Goal: Task Accomplishment & Management: Manage account settings

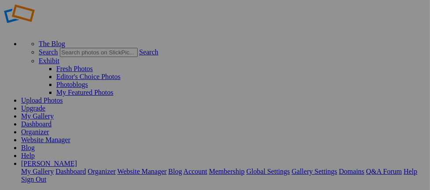
scroll to position [19, 0]
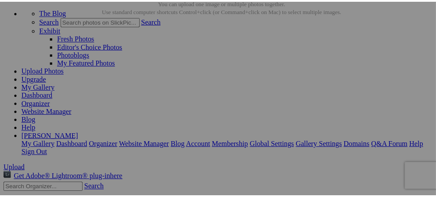
scroll to position [30, 0]
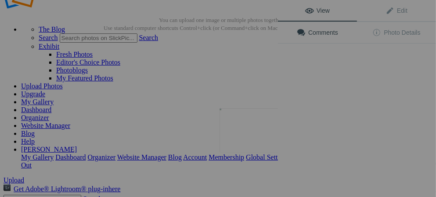
click at [263, 134] on img at bounding box center [253, 130] width 66 height 44
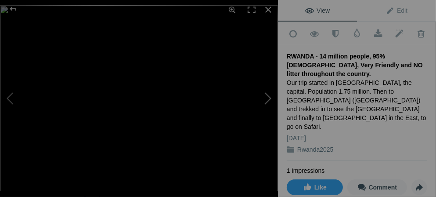
click at [267, 98] on button at bounding box center [245, 98] width 66 height 71
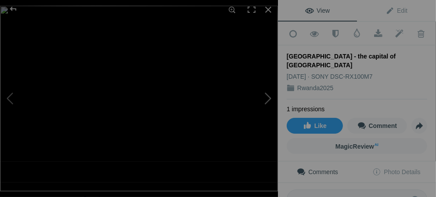
click at [268, 96] on button at bounding box center [245, 98] width 66 height 71
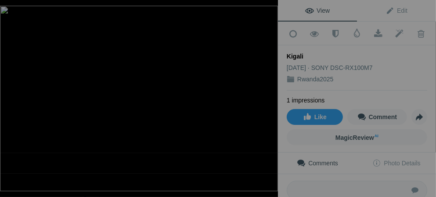
click at [268, 96] on button at bounding box center [245, 98] width 66 height 71
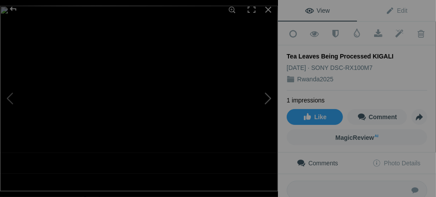
click at [268, 97] on button at bounding box center [245, 98] width 66 height 71
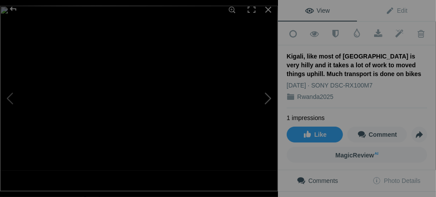
click at [268, 100] on button at bounding box center [245, 98] width 66 height 71
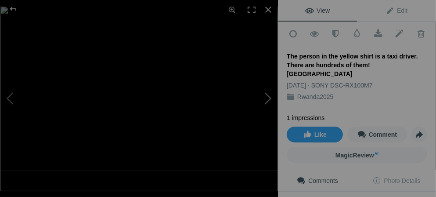
click at [268, 99] on button at bounding box center [245, 98] width 66 height 71
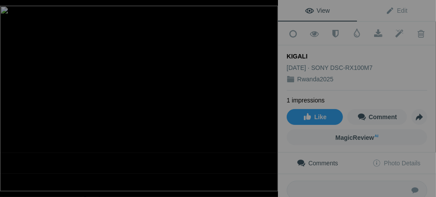
click at [268, 99] on button at bounding box center [245, 98] width 66 height 71
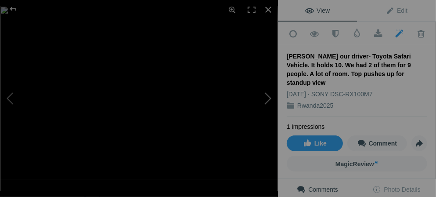
click at [271, 98] on button at bounding box center [245, 98] width 66 height 71
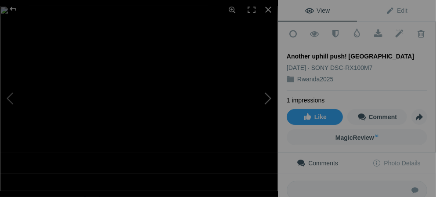
click at [269, 99] on button at bounding box center [245, 98] width 66 height 71
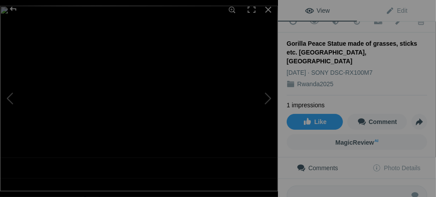
scroll to position [0, 0]
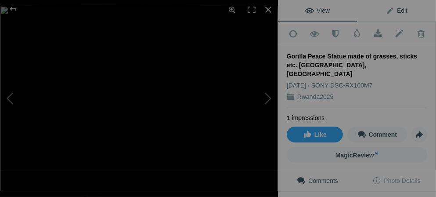
click at [386, 8] on span "Edit" at bounding box center [397, 10] width 22 height 7
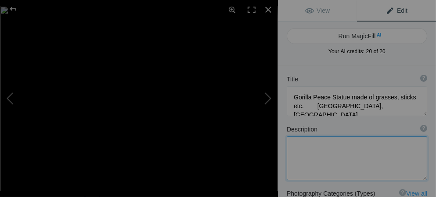
click at [292, 144] on textarea at bounding box center [357, 158] width 141 height 44
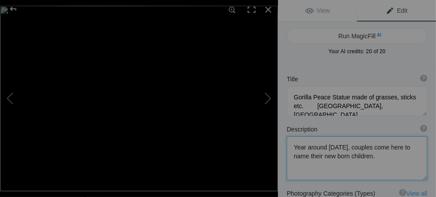
click at [365, 147] on textarea at bounding box center [357, 158] width 141 height 44
click at [364, 148] on textarea at bounding box center [357, 158] width 141 height 44
type textarea "Year around [DATE], some couples come here to name their new born children."
click at [268, 98] on button at bounding box center [245, 98] width 66 height 71
type textarea "This guy is playing music and asking us to come to his [DEMOGRAPHIC_DATA] this …"
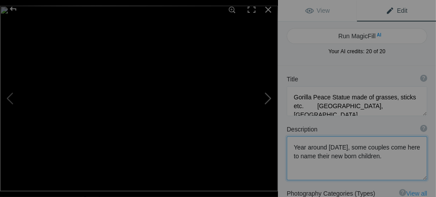
type textarea "DSC09349.jpg"
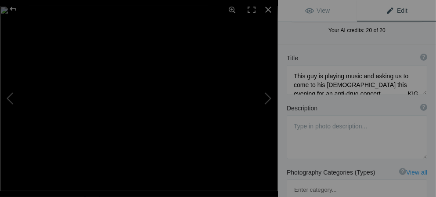
scroll to position [36, 0]
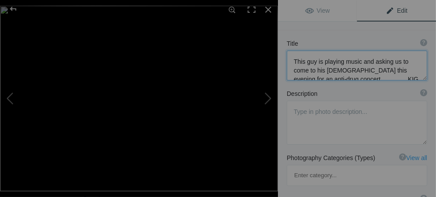
click at [365, 77] on textarea at bounding box center [357, 66] width 141 height 30
drag, startPoint x: 365, startPoint y: 77, endPoint x: 364, endPoint y: 85, distance: 7.5
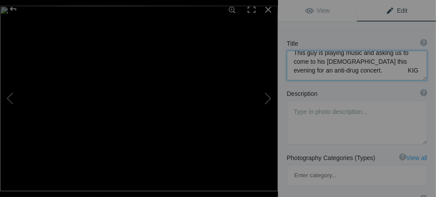
click at [386, 68] on textarea at bounding box center [357, 66] width 141 height 30
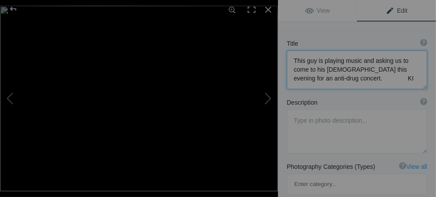
scroll to position [0, 0]
click at [6, 99] on button at bounding box center [33, 98] width 66 height 71
type textarea "Gorilla Peace Statue made of grasses, sticks etc. [GEOGRAPHIC_DATA], [GEOGRAPHI…"
type textarea "Year around [DATE], some couples come here to name their new born children."
type textarea "DSC09432.jpg"
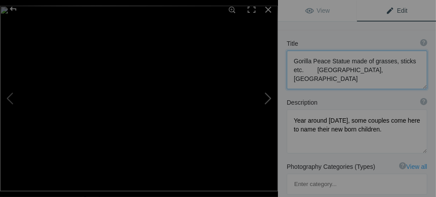
scroll to position [0, 0]
click at [268, 98] on button at bounding box center [245, 98] width 66 height 71
type textarea "This guy is playing music and asking us to come to his [DEMOGRAPHIC_DATA] this …"
type textarea "DSC09349.jpg"
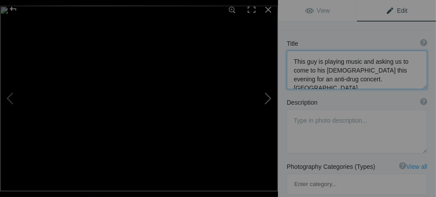
click at [269, 98] on button at bounding box center [245, 98] width 66 height 71
type textarea "Suspension Bridge (right near the previous speaker) . [GEOGRAPHIC_DATA]"
type textarea "Built in [DATE] with the help of [GEOGRAPHIC_DATA] undergrads interning with th…"
type textarea "DSC09352.jpg"
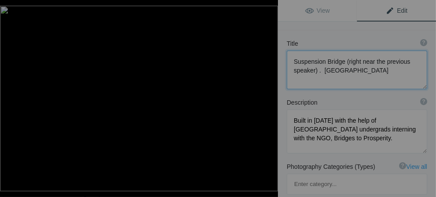
click at [269, 98] on button at bounding box center [245, 98] width 66 height 71
type textarea "Local Market at [GEOGRAPHIC_DATA]"
type textarea "DSC09650.jpg"
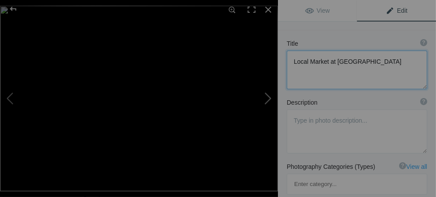
click at [267, 98] on button at bounding box center [245, 98] width 66 height 71
type textarea "A shopper at the market KAYONZA"
type textarea "DSC09652.jpg"
click at [266, 98] on button at bounding box center [245, 98] width 66 height 71
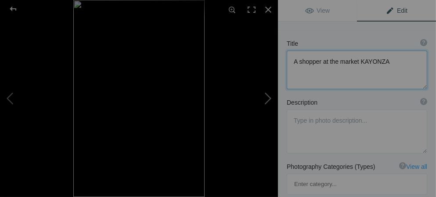
type textarea "KAYONZA"
type textarea "DSC09653.jpg"
click at [266, 98] on button at bounding box center [245, 98] width 66 height 71
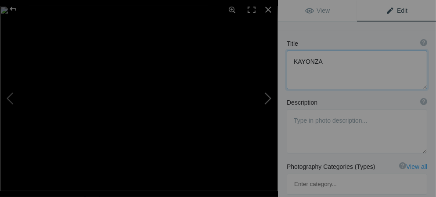
type textarea "Right next to the market. [GEOGRAPHIC_DATA]"
type textarea "DSC09654.jpg"
click at [266, 98] on button at bounding box center [245, 98] width 66 height 71
type textarea "Walking home from the Market. [GEOGRAPHIC_DATA]"
type textarea "DSC09358.jpg"
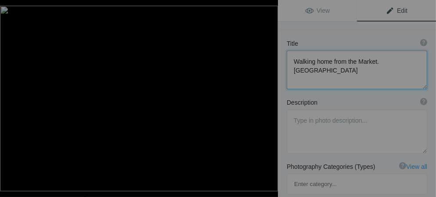
click at [267, 98] on button at bounding box center [245, 98] width 66 height 71
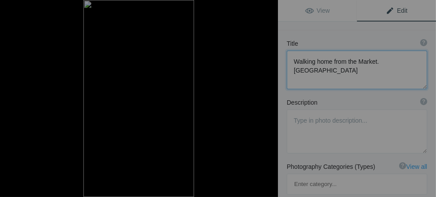
type textarea "At the market KAYONZA"
type textarea "DSC09651.jpg"
click at [268, 99] on button at bounding box center [245, 98] width 66 height 71
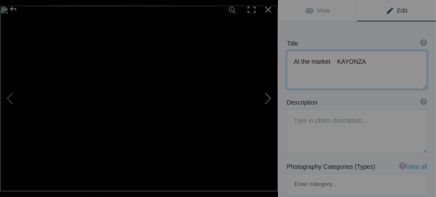
type textarea "This Guy has a thing about photographing Gorillas. they don't have to be alive.…"
type textarea "DSC09365.jpg"
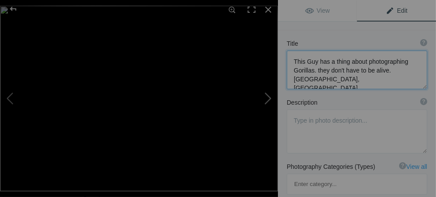
click at [269, 98] on button at bounding box center [245, 98] width 66 height 71
type textarea "Who is watching who? [GEOGRAPHIC_DATA]"
type textarea "DSC09483.jpg"
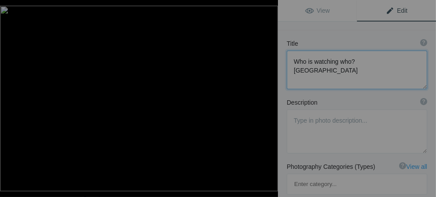
click at [269, 98] on button at bounding box center [245, 98] width 66 height 71
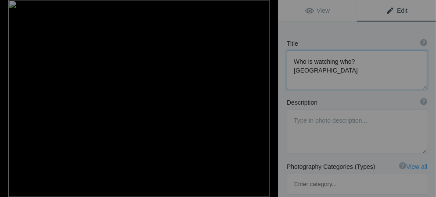
type textarea "Golden Monkey - Rare and endangered. They live in 2 groups of 30-100. [GEOGRAPH…"
type textarea "DSC00155.jpeg"
click at [269, 98] on button at bounding box center [245, 98] width 66 height 71
type textarea "VOLCANOES NAT. PK."
type textarea "DSC00153.jpeg"
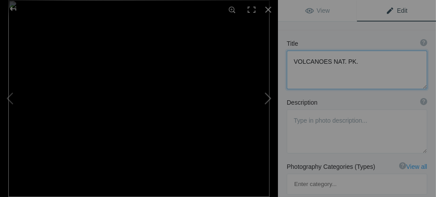
click at [267, 98] on button at bounding box center [245, 98] width 66 height 71
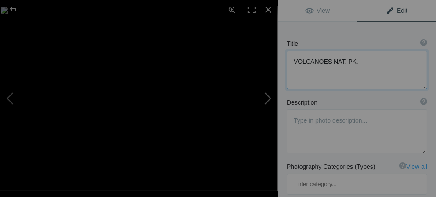
type textarea "Home-Hosted Dinner ( a tradition with Overseas Adventure Travel ). A wonderful …"
type textarea "DSC09487.jpg"
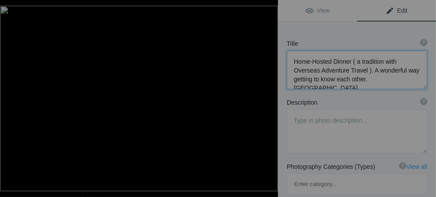
click at [267, 98] on button at bounding box center [245, 98] width 66 height 71
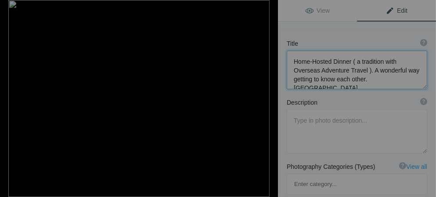
type textarea "[GEOGRAPHIC_DATA]"
type textarea "DSC00149_(1).jpeg"
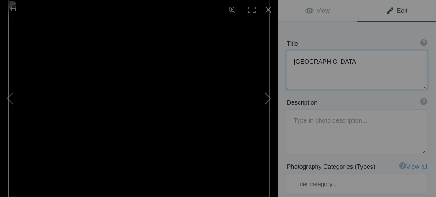
click at [267, 100] on button at bounding box center [245, 98] width 66 height 71
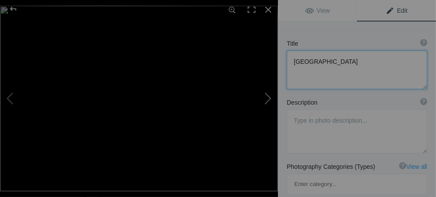
type textarea "Part of the trail thru Volcanoes Nat. Pk. The main trail in, was not that good …"
type textarea "DSC09489.jpg"
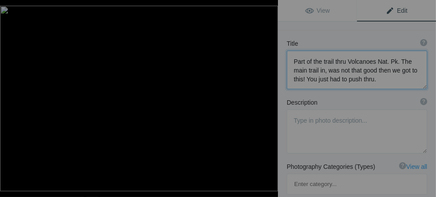
click at [267, 100] on button at bounding box center [245, 98] width 66 height 71
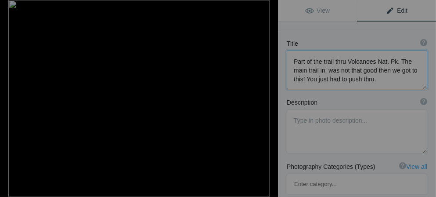
type textarea "Well, the jungle opened and here we are. The main man! A Silver Back. They do n…"
type textarea "Gorilla Trek - we were fortunate. The closest Gorilla family was about 1 hour a…"
type textarea "DSC00177.jpeg"
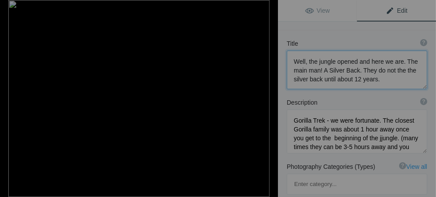
click at [268, 102] on button at bounding box center [245, 98] width 66 height 71
type textarea "Looks sad"
type textarea "DSC00179.jpeg"
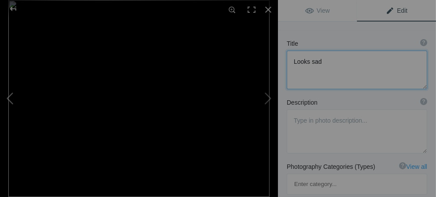
click at [11, 97] on button at bounding box center [33, 98] width 66 height 71
type textarea "Well, the jungle opened and here we are. The main man! A Silver Back. They do n…"
type textarea "Gorilla Trek - we were fortunate. The closest Gorilla family was about 1 hour a…"
type textarea "DSC00177.jpeg"
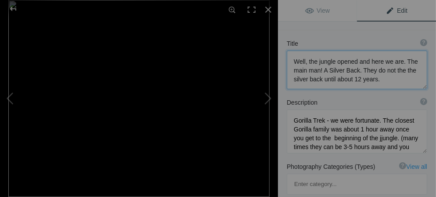
type textarea "Well, the jungle opened and here we are. The main man! A Silver Back. They do n…"
click at [386, 10] on span "Edit" at bounding box center [397, 10] width 22 height 7
click at [386, 11] on span "Edit" at bounding box center [397, 10] width 22 height 7
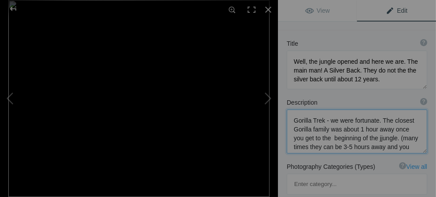
click at [296, 147] on textarea at bounding box center [357, 131] width 141 height 44
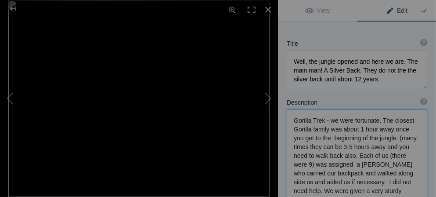
type textarea "Gorilla Trek - we were fortunate. The closest Gorilla family was about 1 hour a…"
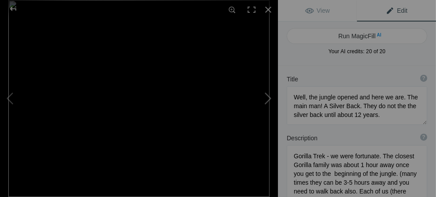
click at [266, 98] on button at bounding box center [245, 98] width 66 height 71
type textarea "Looks sad"
type textarea "DSC00179.jpeg"
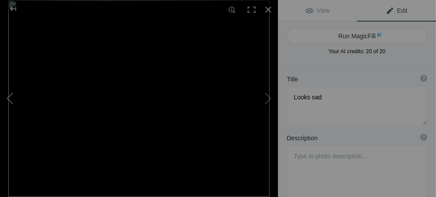
click at [13, 100] on button at bounding box center [33, 98] width 66 height 71
type textarea "Well, the jungle opened and here we are. The main man! A Silver Back. They do n…"
type textarea "Gorilla Trek - we were fortunate. The closest Gorilla family was about 1 hour a…"
type textarea "DSC00177.jpeg"
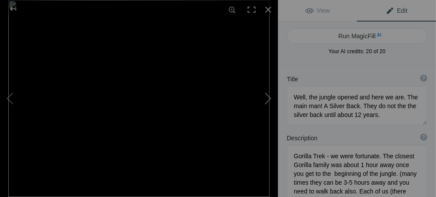
click at [267, 97] on button at bounding box center [245, 98] width 66 height 71
type textarea "Looks sad"
type textarea "DSC00179.jpeg"
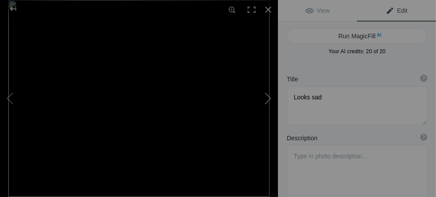
click at [267, 97] on button at bounding box center [245, 98] width 66 height 71
type textarea "Loves to eat!"
type textarea "DSC00176.jpeg"
click at [266, 102] on button at bounding box center [245, 98] width 66 height 71
type textarea "taken a little further away"
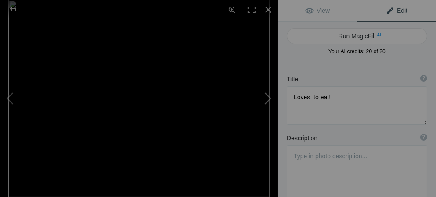
type textarea "DSC00175.jpeg"
click at [266, 102] on button at bounding box center [245, 98] width 66 height 71
click at [266, 99] on button at bounding box center [245, 98] width 66 height 71
type textarea "He is huge. About 600 pounds"
type textarea "DSC00169-1.jpeg"
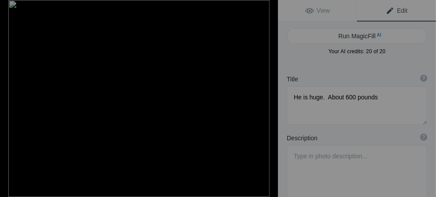
click at [268, 97] on button at bounding box center [245, 98] width 66 height 71
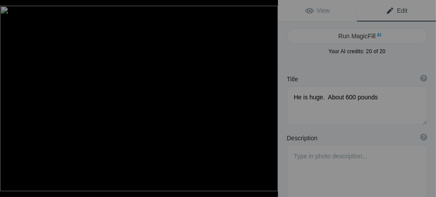
type textarea "The younger gorilla looks like he is beinglectured to."
type textarea "DSC09493.jpg"
click at [271, 98] on button at bounding box center [245, 98] width 66 height 71
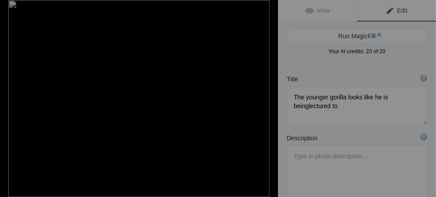
type textarea "DSC00163"
type textarea "DSC00163.jpeg"
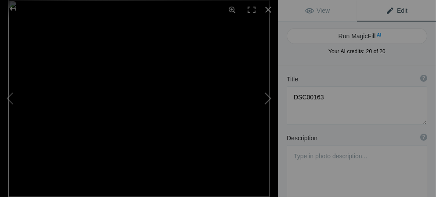
click at [268, 99] on button at bounding box center [245, 98] width 66 height 71
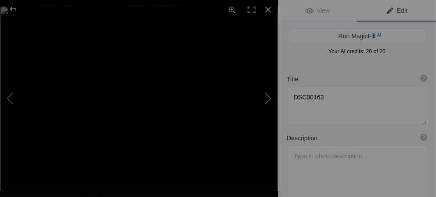
type textarea "Mother and child. The only child in the family at that time. Children stay with…"
type textarea "DSC09494.jpg"
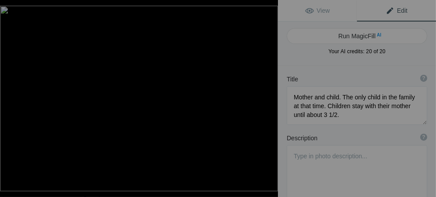
click at [268, 99] on button at bounding box center [245, 98] width 66 height 71
type textarea "[GEOGRAPHIC_DATA]"
type textarea "DSC09498.jpg"
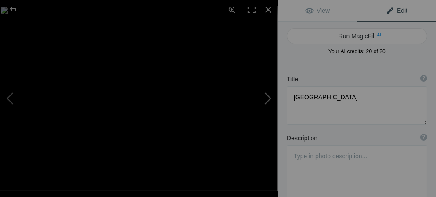
click at [270, 100] on button at bounding box center [245, 98] width 66 height 71
type textarea "So close. I don't think it is a good idea to be that close, especially to a mot…"
type textarea "DSC09503.jpg"
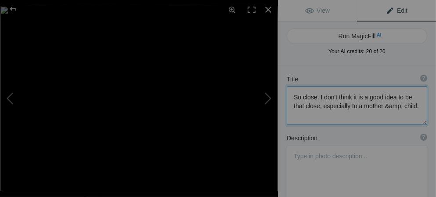
click at [398, 105] on textarea at bounding box center [357, 105] width 141 height 39
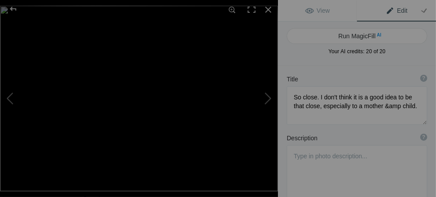
click at [386, 12] on span "Edit" at bounding box center [397, 10] width 22 height 7
click at [386, 10] on span "Edit" at bounding box center [397, 10] width 22 height 7
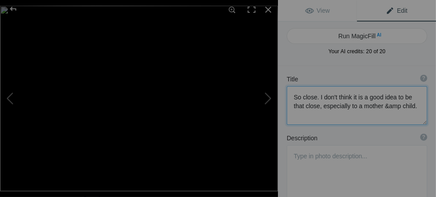
click at [406, 105] on textarea at bounding box center [357, 105] width 141 height 39
click at [8, 100] on button at bounding box center [33, 98] width 66 height 71
type textarea "[GEOGRAPHIC_DATA]"
type textarea "DSC09498.jpg"
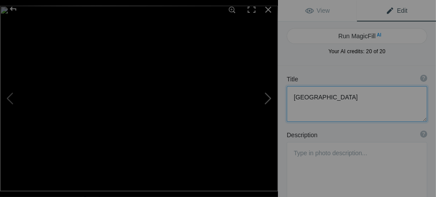
click at [266, 98] on button at bounding box center [245, 98] width 66 height 71
type textarea "So close. I don't think it is a good idea to be that close, especially to a mot…"
type textarea "DSC09503.jpg"
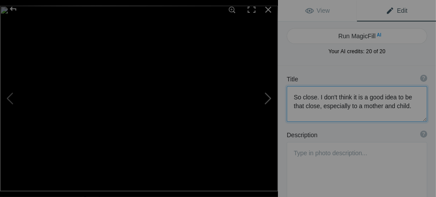
click at [268, 99] on button at bounding box center [245, 98] width 66 height 71
type textarea "How loving is that!"
type textarea "DSC09506_v2.jpg"
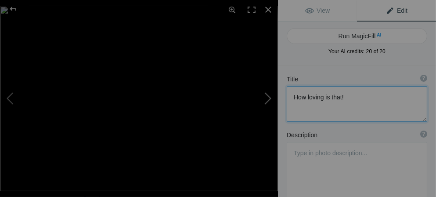
click at [268, 99] on button at bounding box center [245, 98] width 66 height 71
type textarea "I was about 6 feet away from the mother and child."
type textarea "The [DEMOGRAPHIC_DATA] that is closest went over to the mother and took the chi…"
type textarea "DSC09507.jpg"
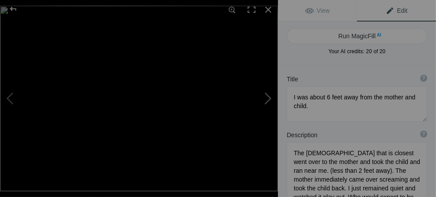
click at [269, 97] on button at bounding box center [245, 98] width 66 height 71
type textarea "Playtime"
type textarea "DSC09508.jpg"
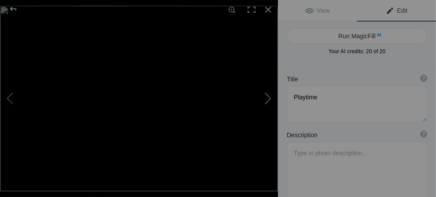
click at [266, 99] on button at bounding box center [245, 98] width 66 height 71
type textarea "Excellent view of the Silver Back"
type textarea "DSC09511.jpg"
click at [267, 98] on button at bounding box center [245, 98] width 66 height 71
type textarea "Room on the hill to be by yourself"
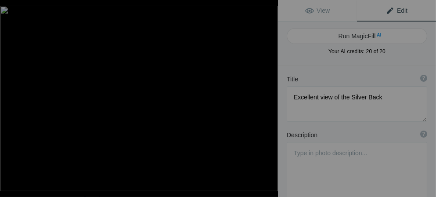
type textarea "DSC09509.jpg"
click at [269, 98] on button at bounding box center [245, 98] width 66 height 71
type textarea "Volcanoes Nat. Pk."
type textarea "DSC09510.jpg"
click at [265, 99] on button at bounding box center [245, 98] width 66 height 71
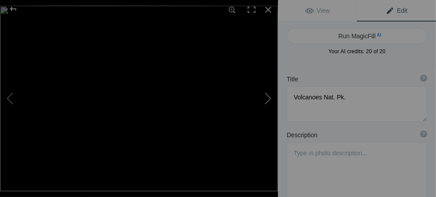
type textarea "Great photo that I was fortunate to take"
type textarea "DSC09512.jpg"
click at [265, 99] on button at bounding box center [245, 98] width 66 height 71
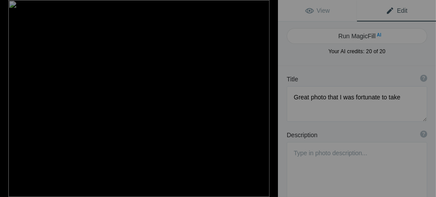
type textarea "While at [GEOGRAPHIC_DATA], we visited the [GEOGRAPHIC_DATA] located near rural…"
type textarea "Each of us brought school supplies from home. We helped the kids with their les…"
type textarea "DSC00182.jpeg"
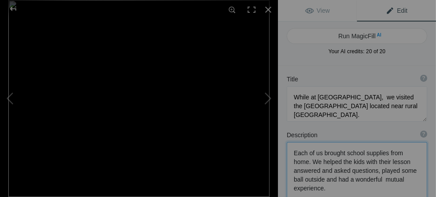
click at [387, 7] on span "Edit" at bounding box center [397, 10] width 22 height 7
type textarea "Each of us brought school supplies from home. We helped the kids with their les…"
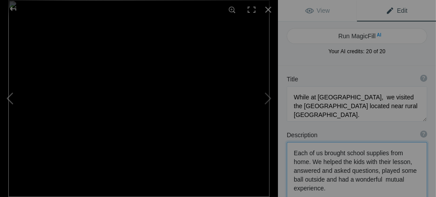
click at [10, 98] on button at bounding box center [33, 98] width 66 height 71
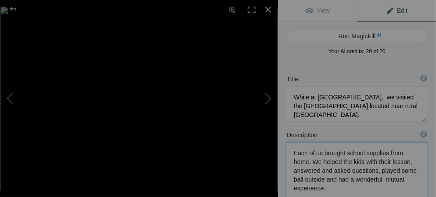
type textarea "Great photo that I was fortunate to take"
type textarea "DSC09512.jpg"
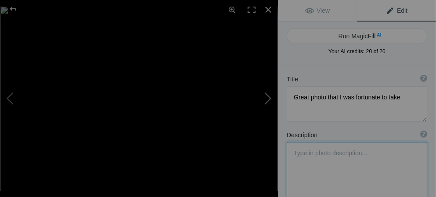
click at [268, 98] on button at bounding box center [245, 98] width 66 height 71
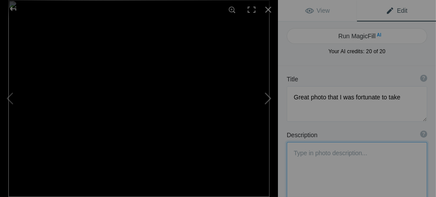
type textarea "While at [GEOGRAPHIC_DATA], we visited the [GEOGRAPHIC_DATA] located near rural…"
type textarea "Each of us brought school supplies from home. We helped the kids with their les…"
type textarea "DSC00182.jpeg"
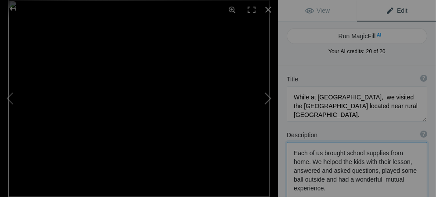
click at [265, 99] on button at bounding box center [245, 98] width 66 height 71
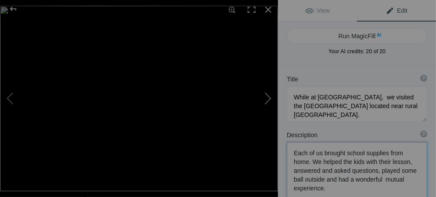
type textarea "Scene of some flat land"
type textarea "DSC09665.jpg"
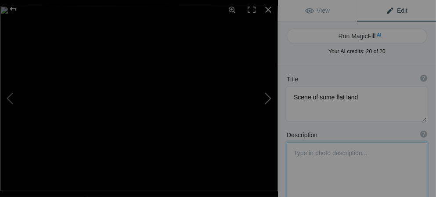
click at [265, 99] on button at bounding box center [245, 98] width 66 height 71
type textarea "Buildings in the Women's Opportunity Center. [GEOGRAPHIC_DATA]"
type textarea "The center is home to about 300 [DEMOGRAPHIC_DATA] women who are [MEDICAL_DATA]…"
type textarea "DSC09433.jpg"
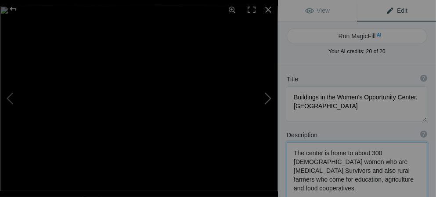
click at [269, 98] on button at bounding box center [245, 98] width 66 height 71
type textarea "Notice the beautiful intricate weaving all done with local trees, grasses and b…"
type textarea "DSC09387.jpg"
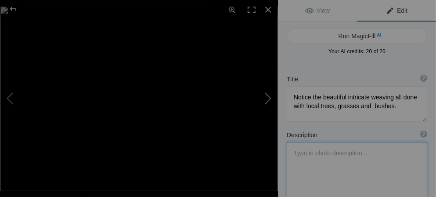
click at [269, 98] on button at bounding box center [245, 98] width 66 height 71
type textarea "Rice paddies AKARGERA"
type textarea "DSC09655.jpg"
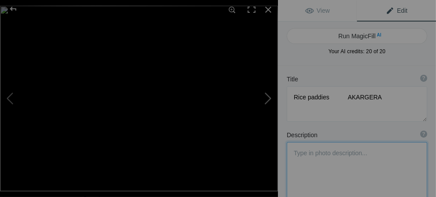
click at [269, 98] on button at bounding box center [245, 98] width 66 height 71
type textarea "There is a Police Training Center and station. at [GEOGRAPHIC_DATA]. Pk."
type textarea "The center, trains officers to keep order prevent poaching, and other handle th…"
type textarea "DSC09624.jpg"
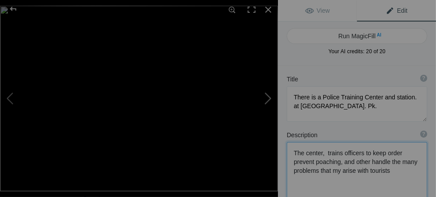
click at [267, 101] on button at bounding box center [245, 98] width 66 height 71
type textarea "Further training. Dogs play an important role in keeping order."
type textarea "DSC09625.jpg"
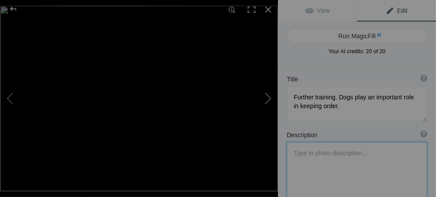
click at [268, 102] on button at bounding box center [245, 98] width 66 height 71
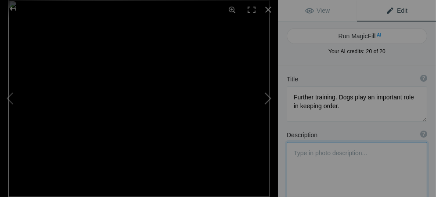
type textarea "These Lions are no more that 50 feet from the main entrance our stay at [GEOGRA…"
type textarea "DSC00225.jpeg"
click at [265, 101] on button at bounding box center [245, 98] width 66 height 71
type textarea "I wonder what he is dreaming about?"
type textarea "DSC00227.jpeg"
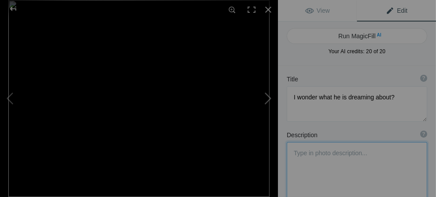
click at [268, 101] on button at bounding box center [245, 98] width 66 height 71
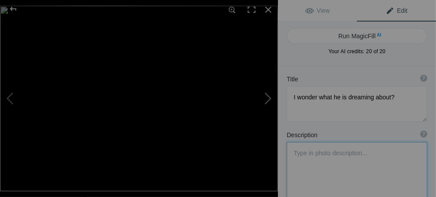
type textarea "Our welcome group"
type textarea "DSC09363.jpg"
click at [268, 98] on button at bounding box center [245, 98] width 66 height 71
type textarea "Our welcome group the second day as we returned from Safari."
type textarea "DSC09485.jpg"
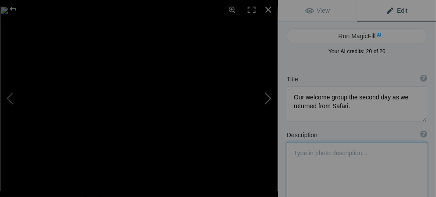
click at [267, 97] on button at bounding box center [245, 98] width 66 height 71
type textarea "MY room....large and very nice"
type textarea "DSC09364.jpg"
click at [267, 97] on button at bounding box center [245, 98] width 66 height 71
type textarea "Cape Buffalo - one of the most dangerous African animals. This was the start of…"
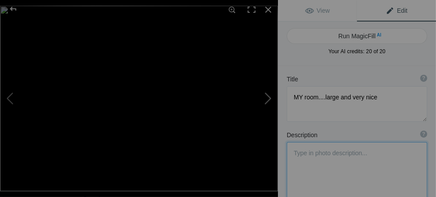
type textarea "DSC09519.jpg"
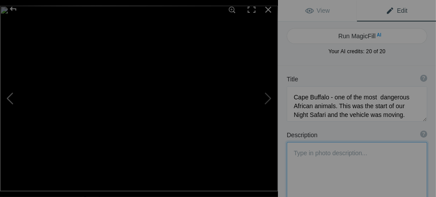
click at [12, 102] on button at bounding box center [33, 98] width 66 height 71
type textarea "MY room....large and very nice"
type textarea "DSC09364.jpg"
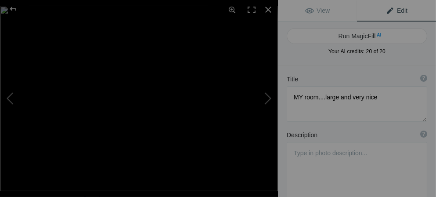
click at [386, 11] on span "Edit" at bounding box center [397, 10] width 22 height 7
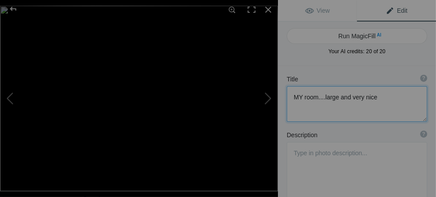
click at [302, 95] on textarea at bounding box center [357, 104] width 141 height 36
click at [9, 97] on button at bounding box center [33, 98] width 66 height 71
type textarea "Our welcome group the second day as we returned from Safari."
type textarea "DSC09485.jpg"
click at [266, 100] on button at bounding box center [245, 98] width 66 height 71
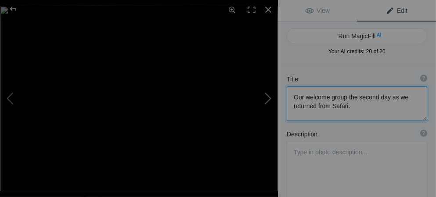
type textarea "My room....large and very nice"
type textarea "DSC09364.jpg"
click at [266, 100] on button at bounding box center [245, 98] width 66 height 71
type textarea "Cape Buffalo - one of the most dangerous African animals. This was the start of…"
type textarea "DSC09519.jpg"
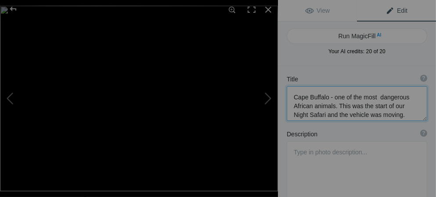
scroll to position [4, 0]
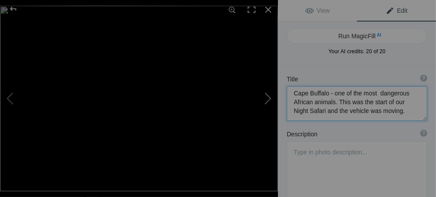
click at [269, 99] on button at bounding box center [245, 98] width 66 height 71
type textarea "A rare find ..a Leopard. One of the big five.Cape Buffalo, Elephant, Lion &amp;…"
type textarea "DSC09522.jpg"
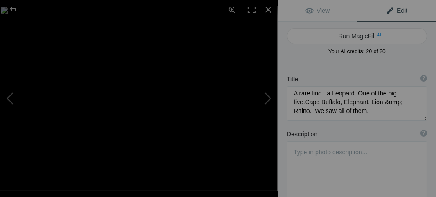
click at [386, 9] on span "Edit" at bounding box center [397, 10] width 22 height 7
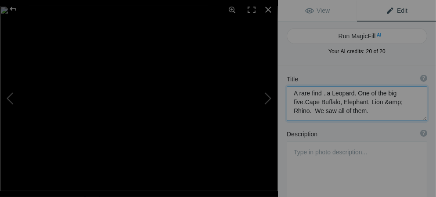
click at [402, 101] on textarea at bounding box center [357, 103] width 141 height 35
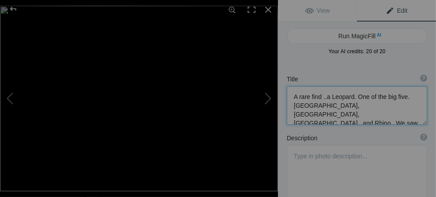
click at [379, 105] on textarea at bounding box center [357, 105] width 141 height 39
click at [13, 98] on button at bounding box center [33, 98] width 66 height 71
type textarea "Cape Buffalo - one of the most dangerous African animals. This was the start of…"
type textarea "DSC09519.jpg"
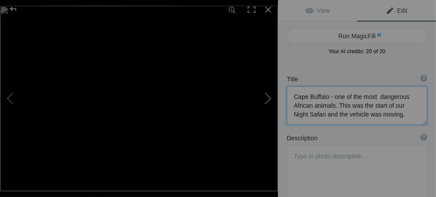
click at [264, 100] on button at bounding box center [245, 98] width 66 height 71
type textarea "A rare find ..a Leopard. One of the big five.[GEOGRAPHIC_DATA], [GEOGRAPHIC_DAT…"
type textarea "DSC09522.jpg"
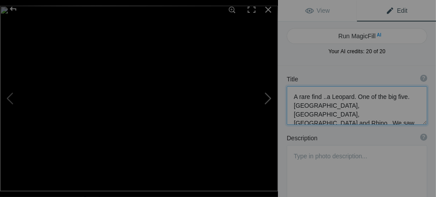
click at [267, 98] on button at bounding box center [245, 98] width 66 height 71
type textarea "Interesting photo takes from the Safari vehicle"
type textarea "DSC09527.jpg"
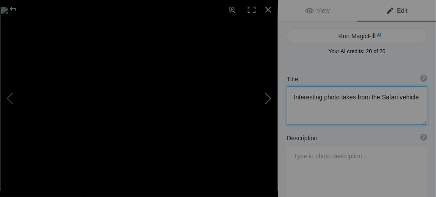
scroll to position [0, 0]
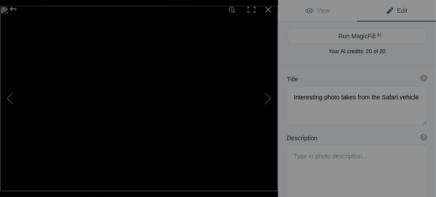
click at [392, 11] on span "Edit" at bounding box center [397, 10] width 22 height 7
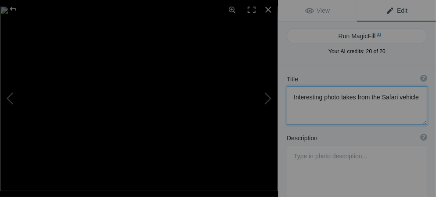
click at [354, 97] on textarea at bounding box center [357, 105] width 141 height 39
click at [10, 101] on button at bounding box center [33, 98] width 66 height 71
type textarea "A rare find ..a Leopard. One of the big five.[GEOGRAPHIC_DATA], [GEOGRAPHIC_DAT…"
type textarea "DSC09522.jpg"
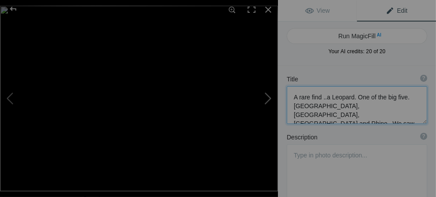
click at [268, 99] on button at bounding box center [245, 98] width 66 height 71
type textarea "Interesting photo taken from the Safari vehicle"
type textarea "DSC09527.jpg"
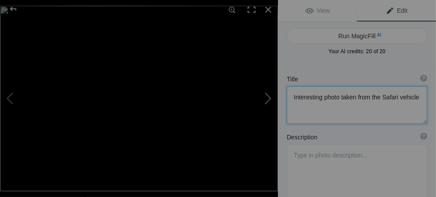
click at [269, 101] on button at bounding box center [245, 98] width 66 height 71
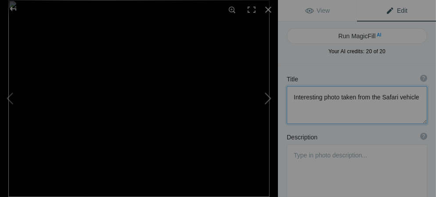
type textarea "African [PERSON_NAME] Elephant's have big ears. Indian Elephants small ears."
type textarea "DSC00217.jpeg"
click at [268, 99] on button at bounding box center [245, 98] width 66 height 71
type textarea "We might have awakened him"
type textarea "DSC00198.jpeg"
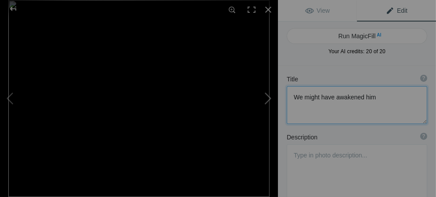
click at [268, 99] on button at bounding box center [245, 98] width 66 height 71
type textarea "Hippos"
type textarea "DSC00192.jpeg"
click at [268, 99] on button at bounding box center [245, 98] width 66 height 71
type textarea "They spend a lot of time in water"
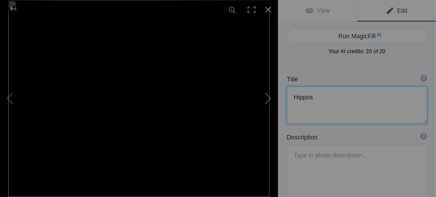
type textarea "DSC00191.jpeg"
click at [268, 99] on button at bounding box center [245, 98] width 66 height 71
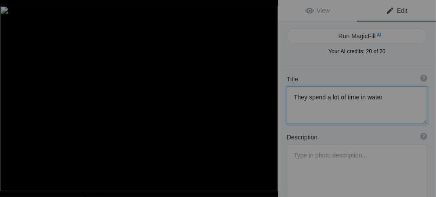
type textarea "Black and White Woodland Kingfisher"
type textarea "DSC00244.jpg"
click at [268, 100] on button at bounding box center [245, 98] width 66 height 71
type textarea "Nest of a Black Headed [PERSON_NAME] Bird. The are a small bird who build large…"
type textarea "DSC00250.jpg"
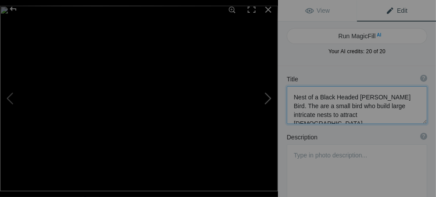
click at [269, 98] on button at bounding box center [245, 98] width 66 height 71
type textarea "Lone Zebra"
type textarea "DSC00254.jpg"
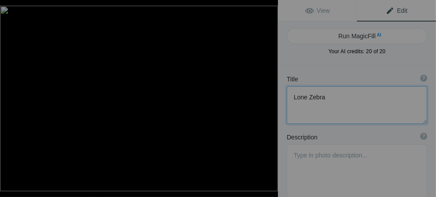
click at [269, 98] on button at bounding box center [245, 98] width 66 height 71
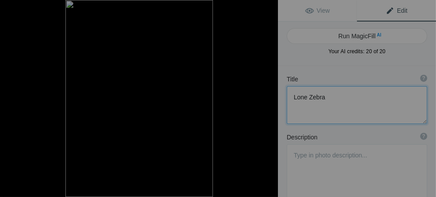
type textarea "Father and Son"
type textarea "IMG_7480.jpg"
click at [269, 98] on button at bounding box center [245, 98] width 66 height 71
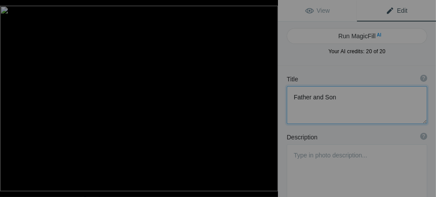
type textarea "African Black Rhino - tough and dangerous"
type textarea "DSC00275.jpg"
click at [8, 99] on button at bounding box center [33, 98] width 66 height 71
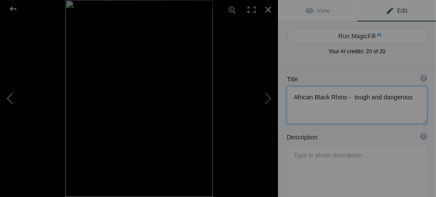
type textarea "Father and Son"
type textarea "IMG_7480.jpg"
click at [334, 98] on textarea at bounding box center [357, 105] width 141 height 38
click at [11, 97] on button at bounding box center [33, 98] width 66 height 71
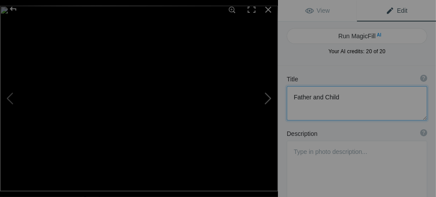
type textarea "Lone Zebra"
type textarea "DSC00254.jpg"
click at [274, 98] on button at bounding box center [245, 98] width 66 height 71
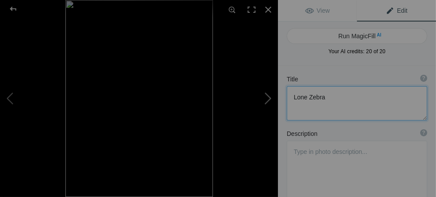
type textarea "Father and Child"
type textarea "IMG_7480.jpg"
click at [270, 97] on button at bounding box center [245, 98] width 66 height 71
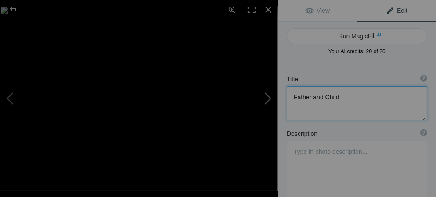
type textarea "African Black Rhino - tough and dangerous"
type textarea "DSC00275.jpg"
click at [271, 97] on button at bounding box center [245, 98] width 66 height 71
type textarea "An armoured vehicle"
type textarea "DSC00290.jpg"
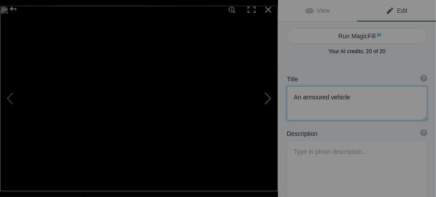
click at [267, 100] on button at bounding box center [245, 98] width 66 height 71
type textarea "In [GEOGRAPHIC_DATA]. She may be a Park Ranger"
type textarea "DSC09435.jpg"
click at [267, 100] on button at bounding box center [245, 98] width 66 height 71
type textarea "Baby Rhino"
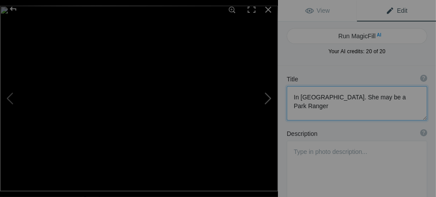
type textarea "DSC09436.jpg"
click at [269, 99] on button at bounding box center [245, 98] width 66 height 71
type textarea "Rhino"
type textarea "DSC00296.jpg"
click at [269, 99] on button at bounding box center [245, 98] width 66 height 71
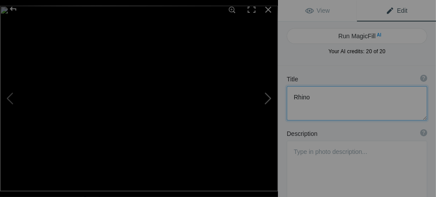
type textarea "Lion moving thru . Rangers due controlled burns to prevent wild fires."
type textarea "DSC09530.jpg"
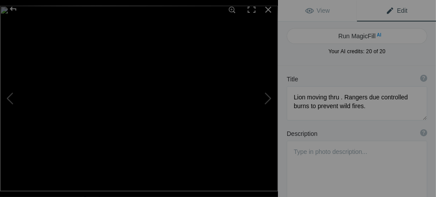
click at [386, 9] on span "Edit" at bounding box center [397, 10] width 22 height 7
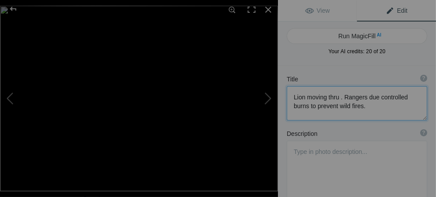
click at [375, 97] on textarea at bounding box center [357, 103] width 141 height 34
click at [10, 97] on button at bounding box center [33, 98] width 66 height 71
type textarea "Rhino"
type textarea "DSC00296.jpg"
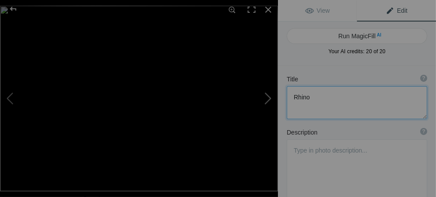
click at [266, 100] on button at bounding box center [245, 98] width 66 height 71
type textarea "Lion moving thru . Rangers do controlled burns to prevent wild fires."
type textarea "DSC09530.jpg"
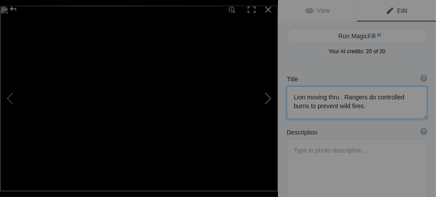
click at [272, 109] on button at bounding box center [245, 98] width 66 height 71
type textarea "A Baboon family almost always has a lookout to warn of danger"
type textarea "DSC09531.jpg"
click at [266, 94] on button at bounding box center [245, 98] width 66 height 71
type textarea "Baboon Family - average size about 50"
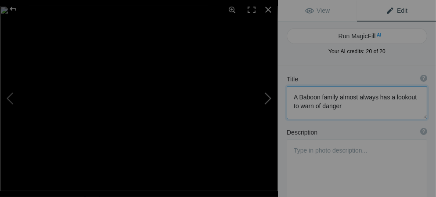
type textarea "DSC09533.jpg"
click at [268, 98] on button at bounding box center [245, 98] width 66 height 71
click at [268, 100] on button at bounding box center [245, 98] width 66 height 71
click at [268, 101] on button at bounding box center [245, 98] width 66 height 71
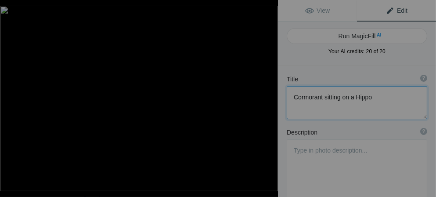
click at [268, 101] on button at bounding box center [245, 98] width 66 height 71
click at [269, 100] on button at bounding box center [245, 98] width 66 height 71
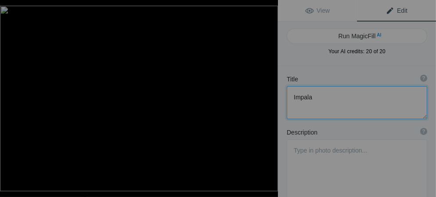
click at [269, 100] on button at bounding box center [245, 98] width 66 height 71
click at [267, 100] on button at bounding box center [245, 98] width 66 height 71
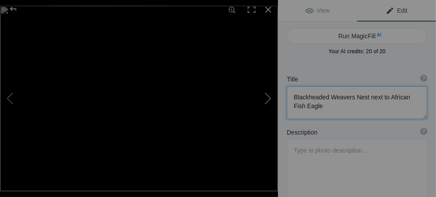
click at [268, 98] on button at bounding box center [245, 98] width 66 height 71
click at [268, 100] on button at bounding box center [245, 98] width 66 height 71
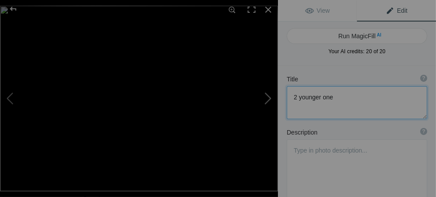
click at [268, 100] on button at bounding box center [245, 98] width 66 height 71
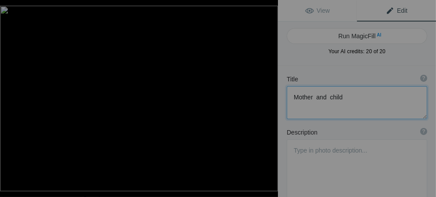
click at [268, 100] on button at bounding box center [245, 98] width 66 height 71
click at [267, 100] on button at bounding box center [245, 98] width 66 height 71
click at [270, 98] on button at bounding box center [245, 98] width 66 height 71
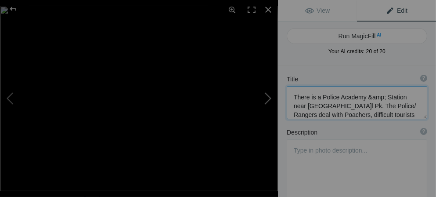
click at [269, 98] on button at bounding box center [245, 98] width 66 height 71
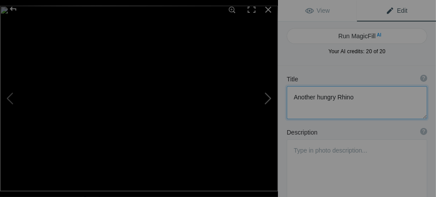
click at [268, 99] on button at bounding box center [245, 98] width 66 height 71
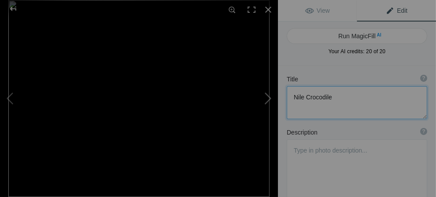
click at [268, 99] on button at bounding box center [245, 98] width 66 height 71
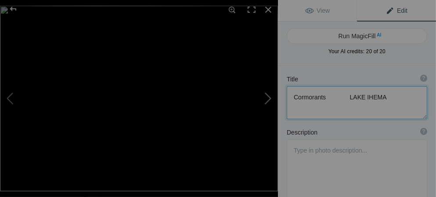
click at [268, 99] on button at bounding box center [245, 98] width 66 height 71
click at [268, 100] on button at bounding box center [245, 98] width 66 height 71
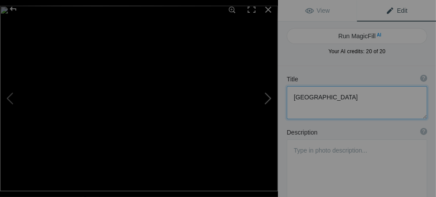
click at [268, 100] on button at bounding box center [245, 98] width 66 height 71
